Goal: Find specific fact: Find specific fact

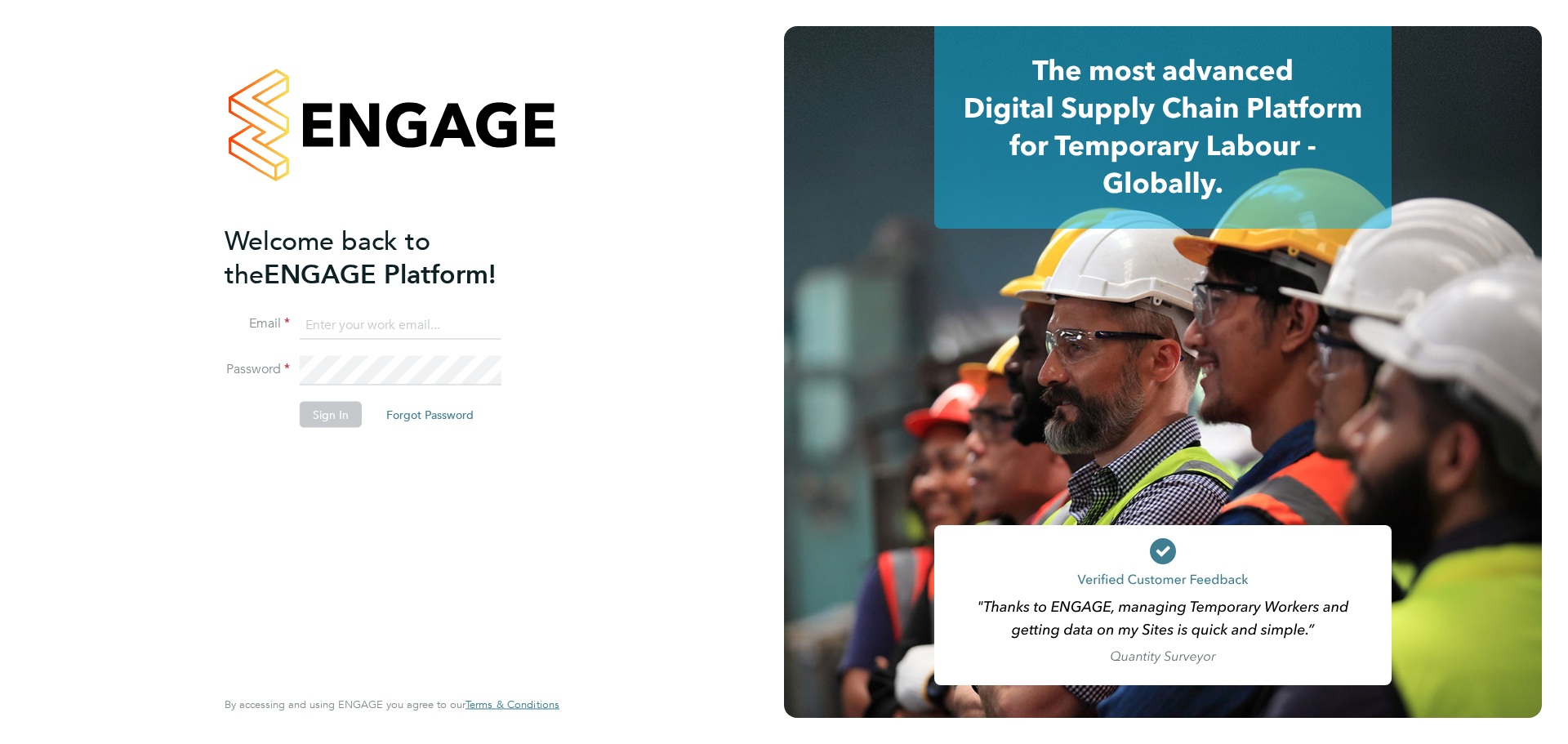
type input "lauren.southern@omniaoutsourcing.com"
click at [359, 404] on button "Sign In" at bounding box center [330, 414] width 62 height 26
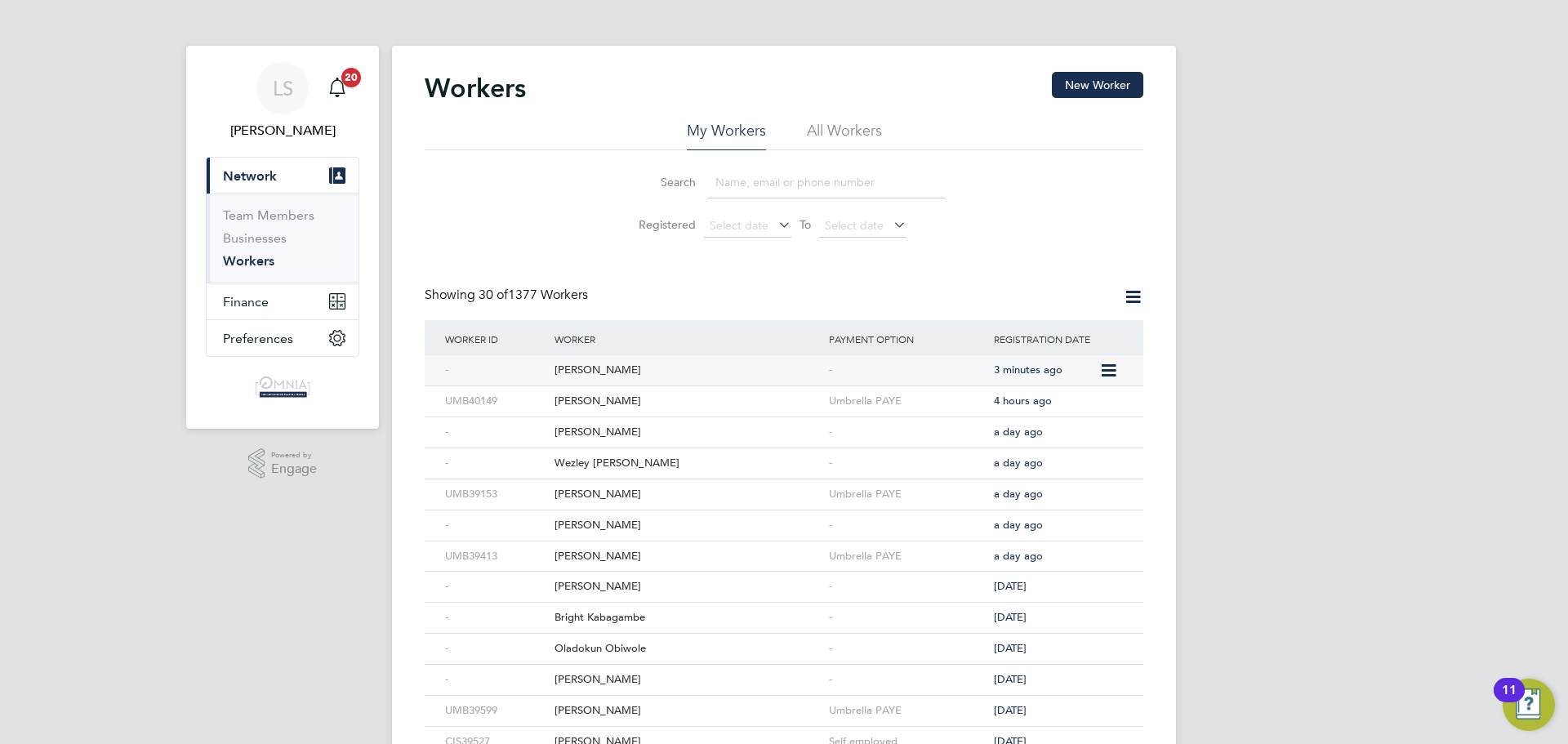
click at [654, 360] on div "[PERSON_NAME]" at bounding box center [688, 370] width 274 height 30
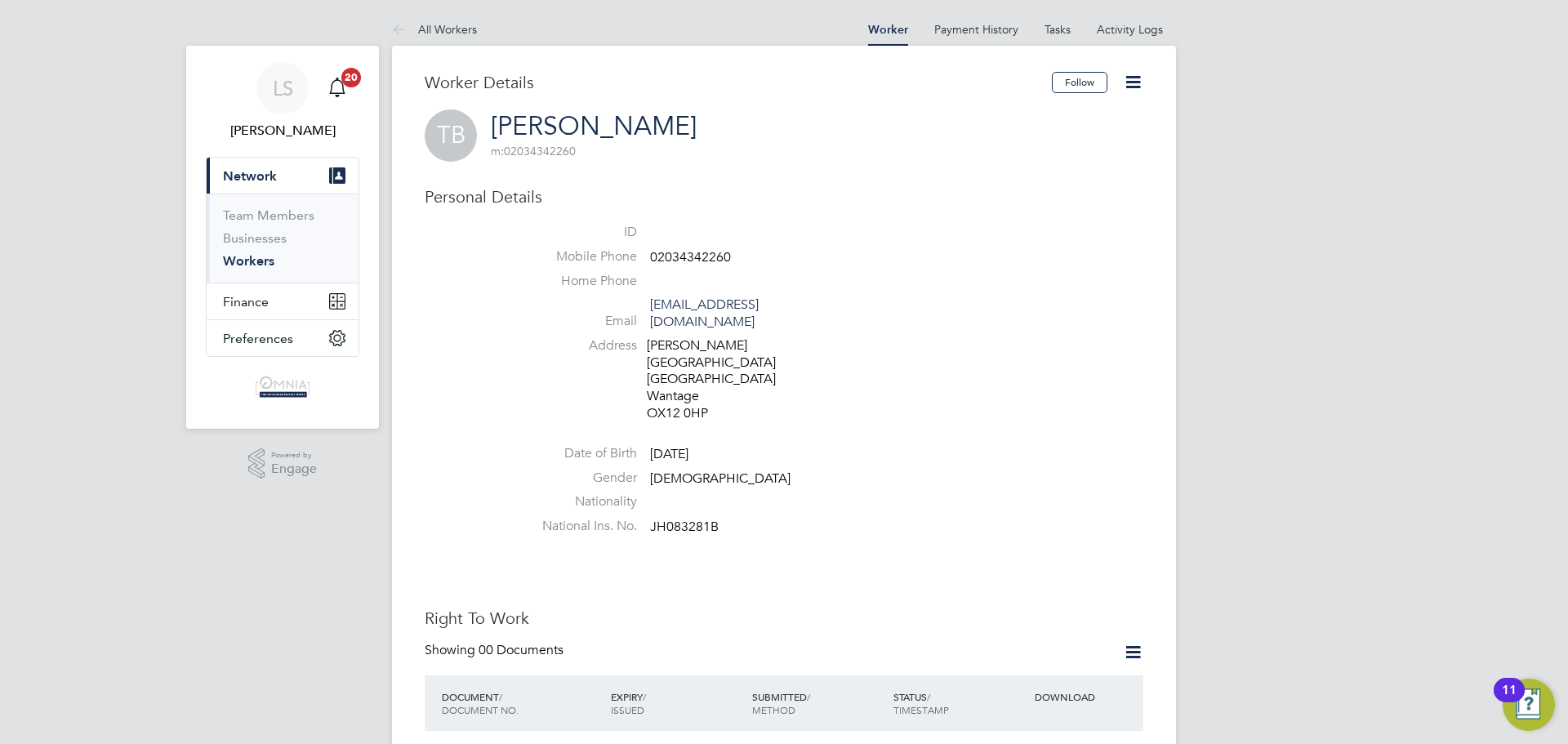
click at [700, 519] on span "JH083281B" at bounding box center [684, 527] width 69 height 16
copy span "JH083281B"
